Goal: Task Accomplishment & Management: Manage account settings

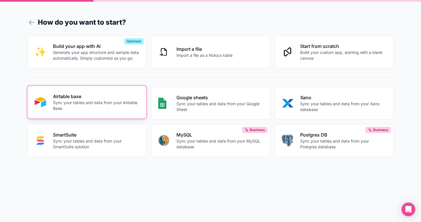
click at [119, 102] on p "Sync your tables and data from your Airtable Base" at bounding box center [96, 105] width 87 height 11
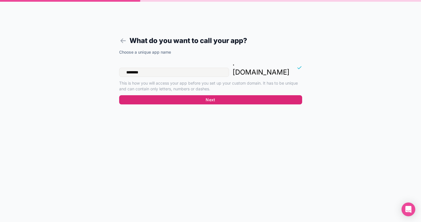
click at [217, 95] on button "Next" at bounding box center [210, 99] width 183 height 9
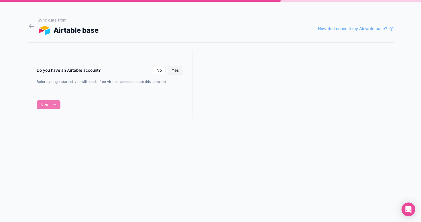
click at [179, 72] on button "Yes" at bounding box center [175, 70] width 15 height 9
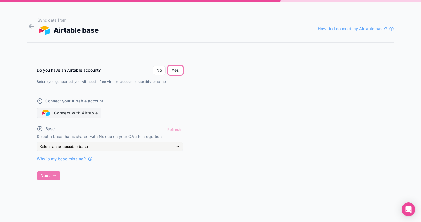
click at [96, 116] on button "Connect with Airtable" at bounding box center [69, 112] width 65 height 11
click at [44, 174] on div "Do you have an Airtable account? No Yes Before you get started, you will need a…" at bounding box center [110, 125] width 165 height 150
click at [90, 113] on button "Connect with Airtable" at bounding box center [69, 112] width 65 height 11
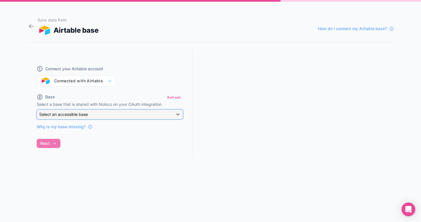
click at [115, 116] on div "Select an accessible base" at bounding box center [110, 114] width 146 height 9
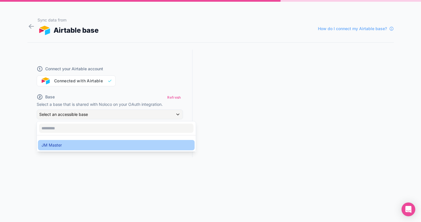
click at [109, 145] on div "JM Master" at bounding box center [117, 145] width 150 height 7
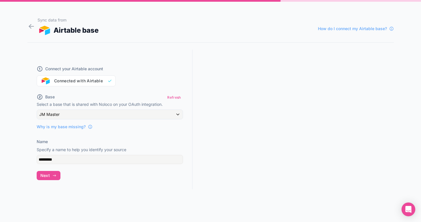
click at [107, 79] on div "Connect your Airtable account Connected with Airtable" at bounding box center [110, 73] width 146 height 28
click at [106, 82] on div "Connect your Airtable account Connected with Airtable" at bounding box center [110, 73] width 146 height 28
click at [86, 161] on input "*********" at bounding box center [110, 159] width 146 height 9
click at [85, 176] on div "Connect your Airtable account Connected with Airtable Base Refresh Select a bas…" at bounding box center [110, 125] width 165 height 150
click at [89, 158] on input "*********" at bounding box center [110, 159] width 146 height 9
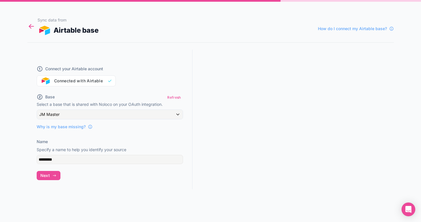
click at [33, 24] on icon at bounding box center [32, 26] width 8 height 8
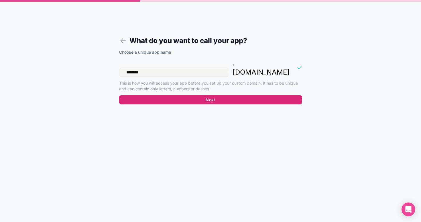
click at [213, 95] on button "Next" at bounding box center [210, 99] width 183 height 9
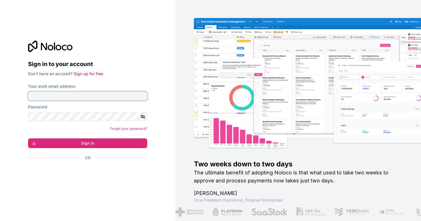
click at [109, 98] on input "Your work email address" at bounding box center [87, 96] width 119 height 9
type input "**********"
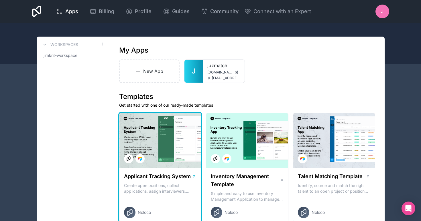
scroll to position [5, 0]
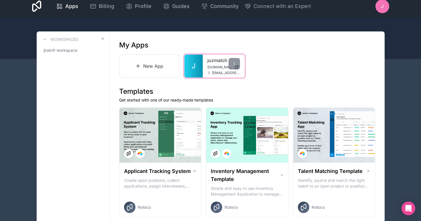
click at [207, 71] on div "juzmatch juzmatch.noloco.co jirakrit@juzmatch.com" at bounding box center [224, 66] width 42 height 23
click at [218, 60] on link "juzmatch" at bounding box center [223, 60] width 33 height 7
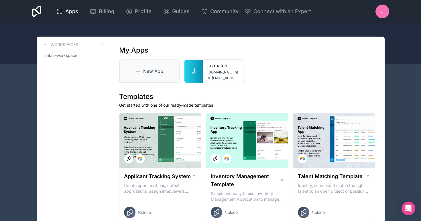
click at [146, 71] on link "New App" at bounding box center [149, 71] width 61 height 23
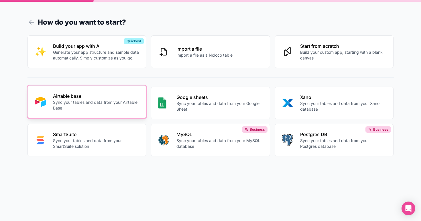
click at [96, 95] on p "Airtable base" at bounding box center [96, 96] width 87 height 7
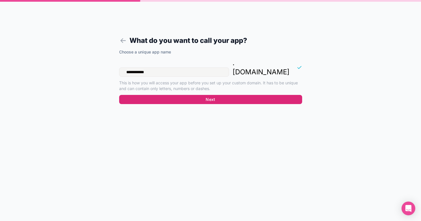
click at [162, 95] on button "Next" at bounding box center [210, 99] width 183 height 9
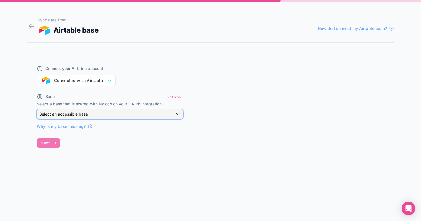
click at [78, 113] on span "Select an accessible base" at bounding box center [63, 114] width 49 height 5
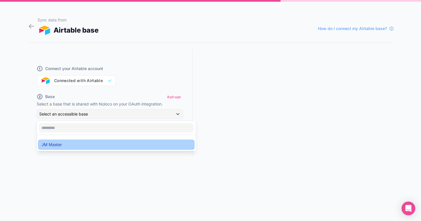
click at [98, 144] on div "JM Master" at bounding box center [117, 145] width 150 height 7
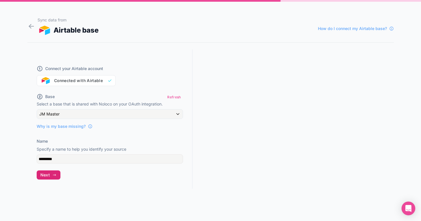
click at [54, 177] on icon "button" at bounding box center [54, 175] width 5 height 5
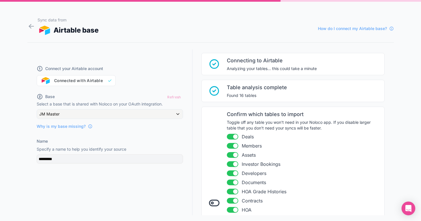
scroll to position [16, 0]
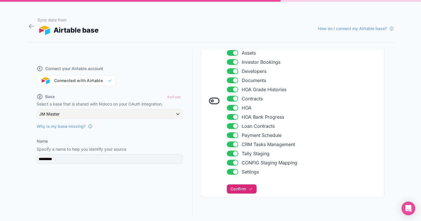
click at [243, 193] on button "Confirm" at bounding box center [242, 189] width 30 height 9
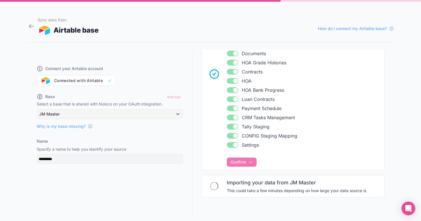
scroll to position [144, 0]
click at [180, 25] on div "Sync data from Airtable base How do I connect my Airtable base?" at bounding box center [216, 26] width 356 height 18
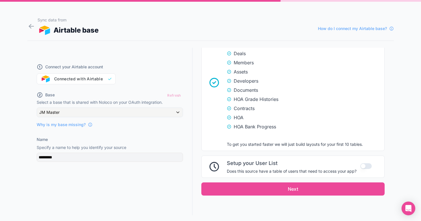
scroll to position [11, 0]
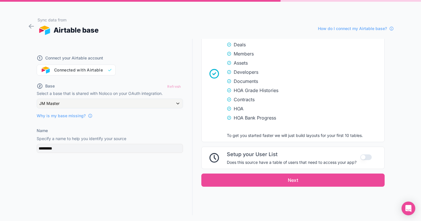
click at [368, 156] on button "Use setting" at bounding box center [365, 158] width 11 height 6
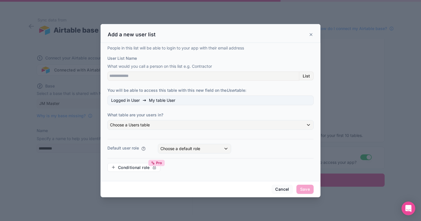
click at [310, 32] on div "Add a new user list" at bounding box center [211, 34] width 206 height 7
click at [309, 35] on icon at bounding box center [311, 34] width 5 height 5
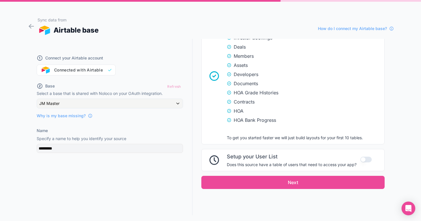
scroll to position [369, 0]
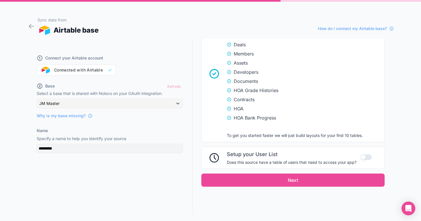
click at [364, 156] on button "Use setting" at bounding box center [365, 158] width 11 height 6
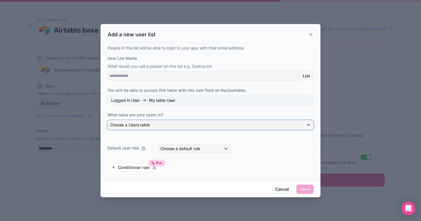
click at [205, 124] on div "Choose a Users table" at bounding box center [211, 125] width 206 height 9
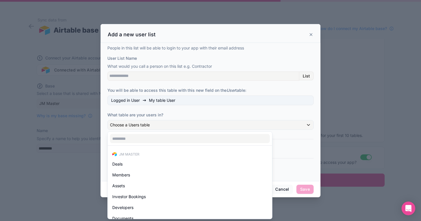
click at [214, 115] on div at bounding box center [211, 111] width 220 height 174
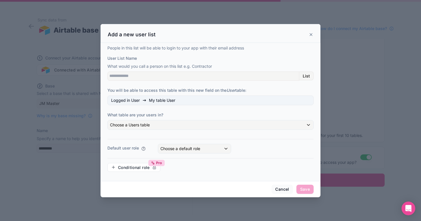
click at [315, 32] on div "Add a new user list" at bounding box center [211, 33] width 220 height 19
click at [311, 33] on icon at bounding box center [311, 34] width 5 height 5
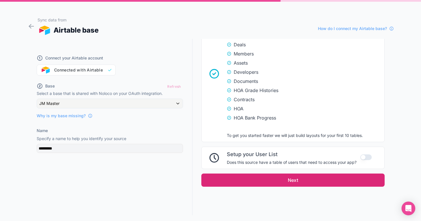
click at [286, 182] on button "Next" at bounding box center [292, 180] width 183 height 13
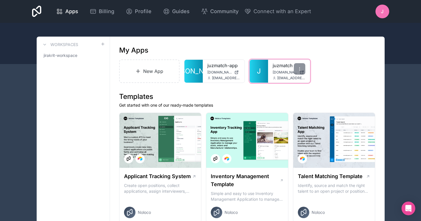
click at [290, 77] on span "[EMAIL_ADDRESS][DOMAIN_NAME]" at bounding box center [291, 78] width 28 height 5
click at [276, 66] on link "juzmatch" at bounding box center [289, 65] width 33 height 7
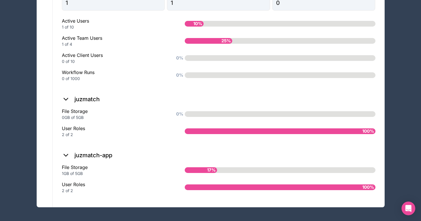
scroll to position [490, 0]
drag, startPoint x: 61, startPoint y: 174, endPoint x: 94, endPoint y: 180, distance: 33.5
click at [94, 177] on div "1GB of 5GB" at bounding box center [114, 174] width 105 height 6
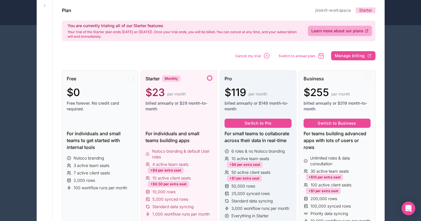
scroll to position [35, 0]
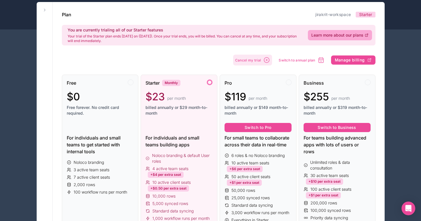
click at [266, 62] on icon "button" at bounding box center [266, 60] width 5 height 5
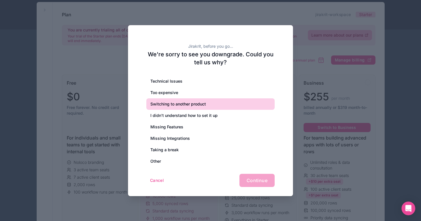
click at [210, 106] on div "Switching to another product" at bounding box center [210, 104] width 128 height 11
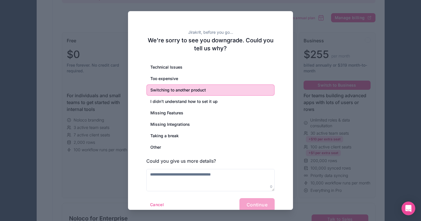
scroll to position [93, 0]
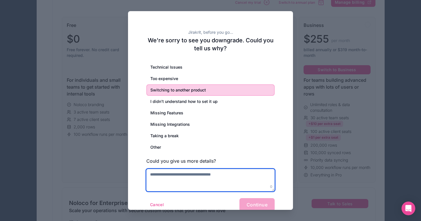
click at [252, 175] on textarea at bounding box center [210, 180] width 128 height 22
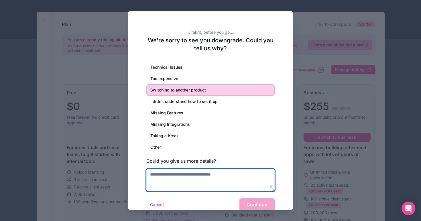
scroll to position [0, 0]
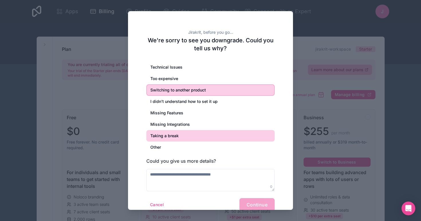
click at [225, 138] on div "Taking a break" at bounding box center [210, 135] width 128 height 11
click at [237, 95] on div "Switching to another product" at bounding box center [210, 90] width 128 height 11
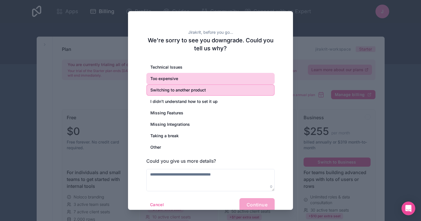
click at [236, 82] on div "Too expensive" at bounding box center [210, 78] width 128 height 11
click at [240, 90] on div "Switching to another product" at bounding box center [210, 90] width 128 height 11
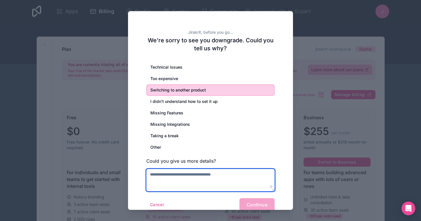
click at [232, 182] on textarea at bounding box center [210, 180] width 128 height 22
type textarea "*"
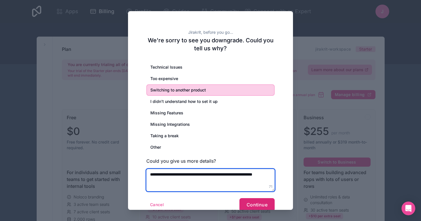
type textarea "**********"
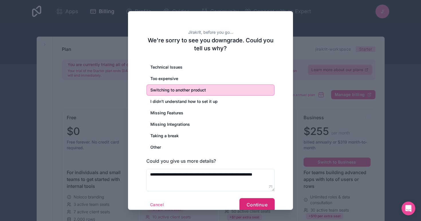
click at [247, 203] on span "Continue" at bounding box center [257, 205] width 21 height 6
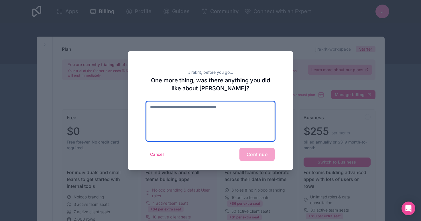
click at [240, 110] on textarea at bounding box center [210, 122] width 128 height 40
type textarea "**********"
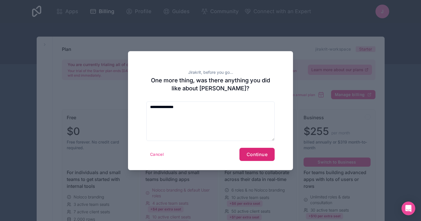
click at [262, 158] on button "Continue" at bounding box center [256, 154] width 35 height 13
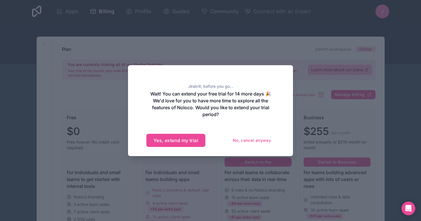
drag, startPoint x: 236, startPoint y: 94, endPoint x: 237, endPoint y: 99, distance: 5.1
click at [237, 98] on h2 "Wait! You can extend your free trial for 14 more days 🎉 We'd love for you to ha…" at bounding box center [210, 105] width 128 height 28
click at [245, 127] on form "Yes, extend my trial No, cancel anyway" at bounding box center [210, 137] width 128 height 20
click at [252, 140] on button "No, cancel anyway" at bounding box center [252, 140] width 46 height 9
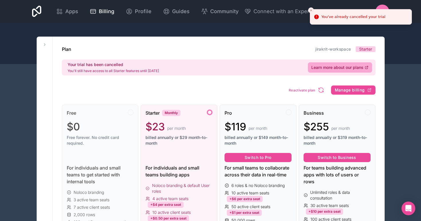
click at [311, 10] on icon "Close toast" at bounding box center [310, 10] width 3 height 3
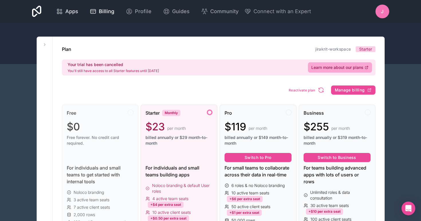
click at [71, 11] on span "Apps" at bounding box center [71, 11] width 13 height 8
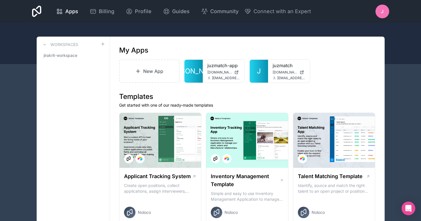
click at [379, 8] on div "J" at bounding box center [383, 12] width 14 height 14
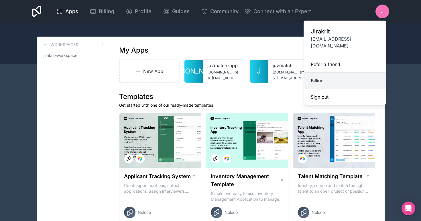
click at [342, 76] on link "Billing" at bounding box center [345, 81] width 83 height 16
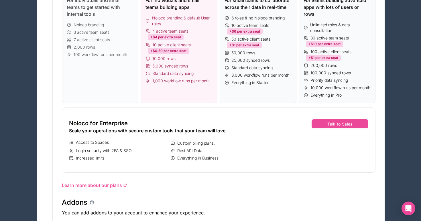
scroll to position [3, 0]
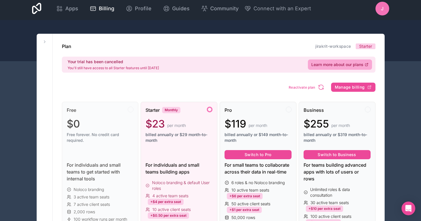
drag, startPoint x: 109, startPoint y: 68, endPoint x: 202, endPoint y: 68, distance: 92.5
click at [202, 68] on div "Your trial has been cancelled You'll still have access to all Starter features …" at bounding box center [219, 65] width 314 height 16
drag, startPoint x: 64, startPoint y: 62, endPoint x: 174, endPoint y: 72, distance: 110.2
click at [174, 72] on div "Your trial has been cancelled You'll still have access to all Starter features …" at bounding box center [219, 65] width 314 height 16
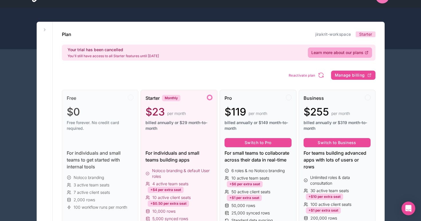
scroll to position [16, 0]
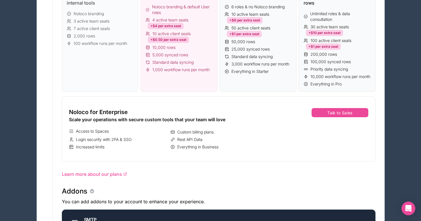
scroll to position [0, 0]
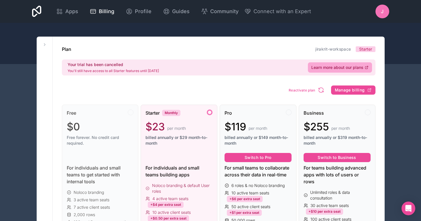
click at [386, 12] on div "J" at bounding box center [383, 12] width 14 height 14
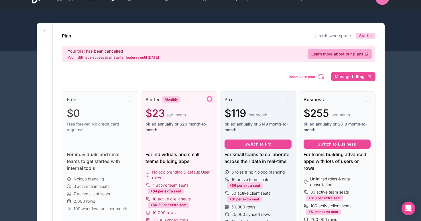
scroll to position [15, 0]
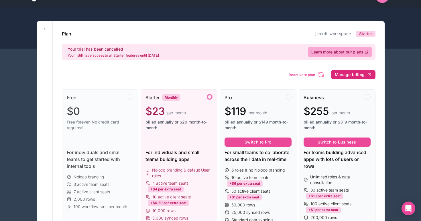
click at [352, 73] on span "Manage billing" at bounding box center [350, 74] width 30 height 5
